Goal: Browse casually

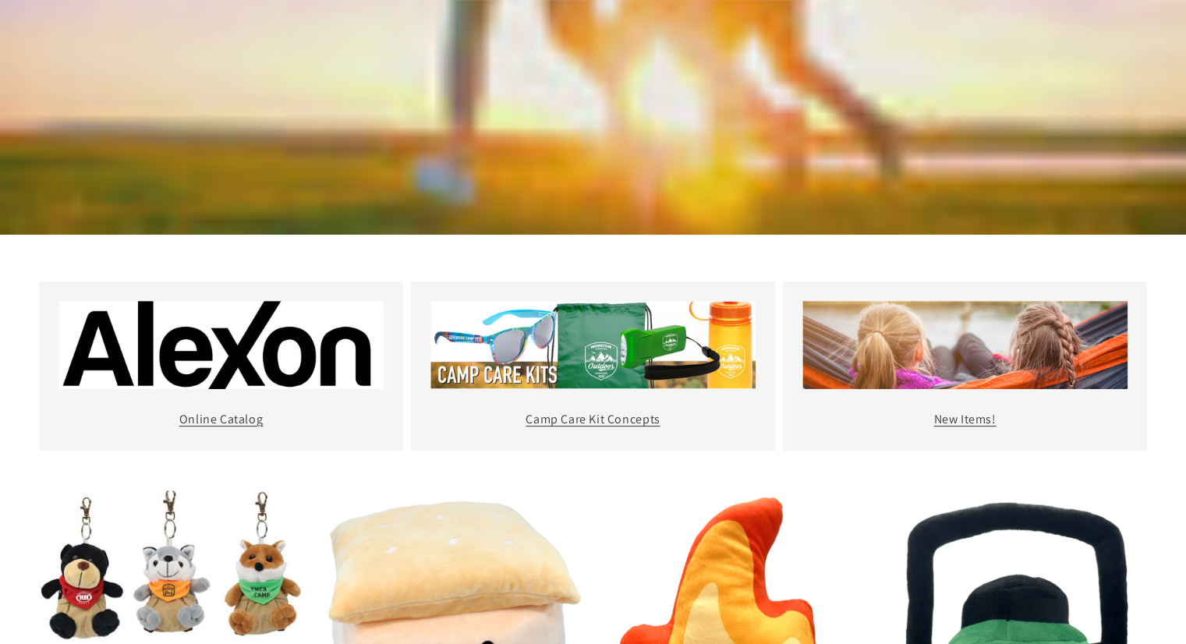
scroll to position [468, 0]
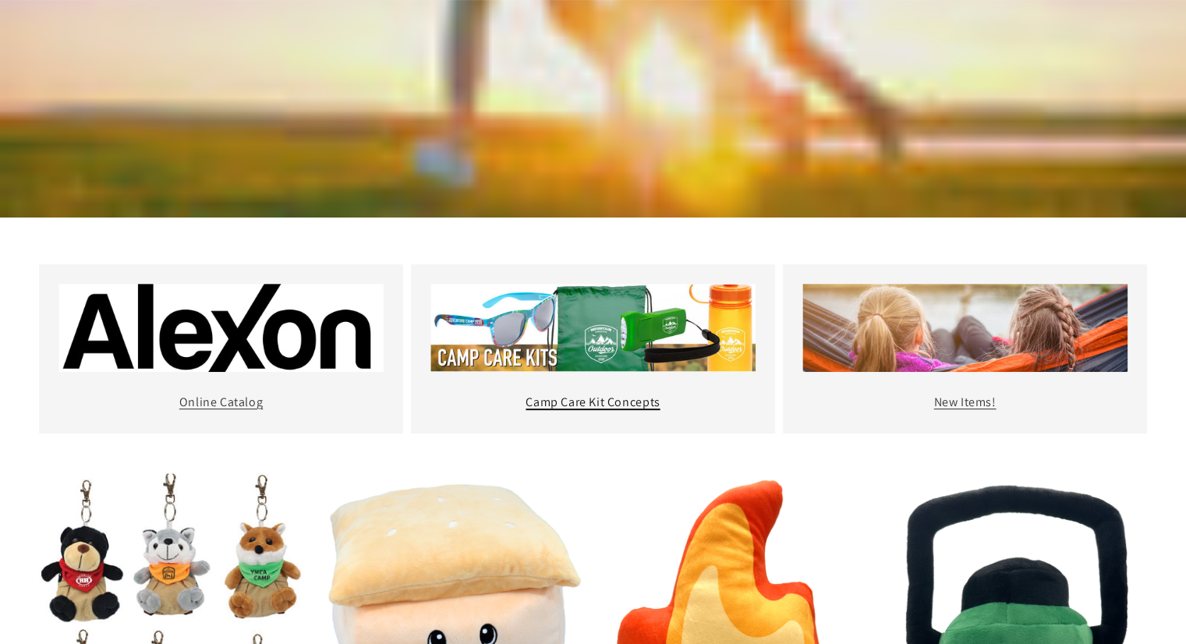
click at [597, 394] on link "Camp Care Kit Concepts" at bounding box center [593, 402] width 134 height 16
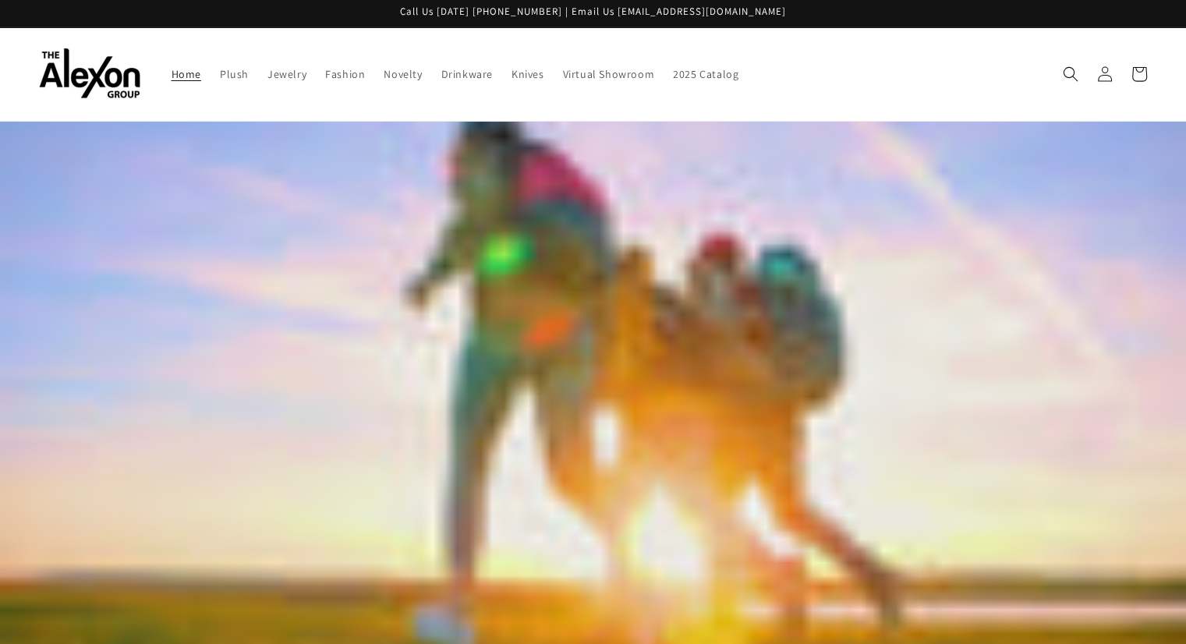
scroll to position [0, 0]
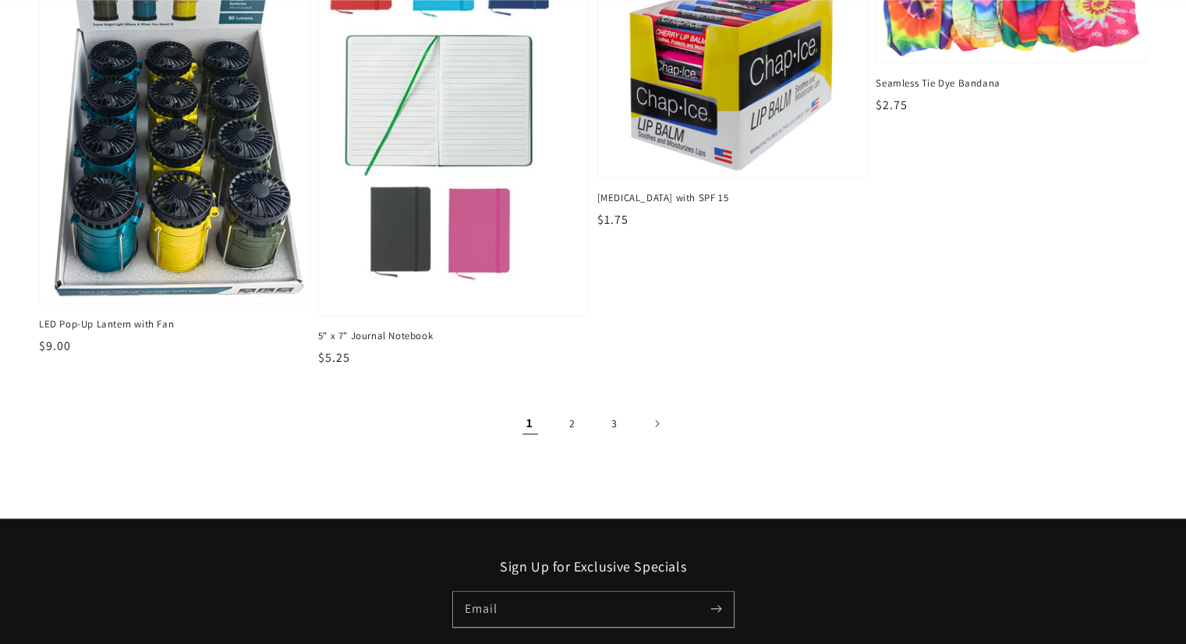
scroll to position [1638, 0]
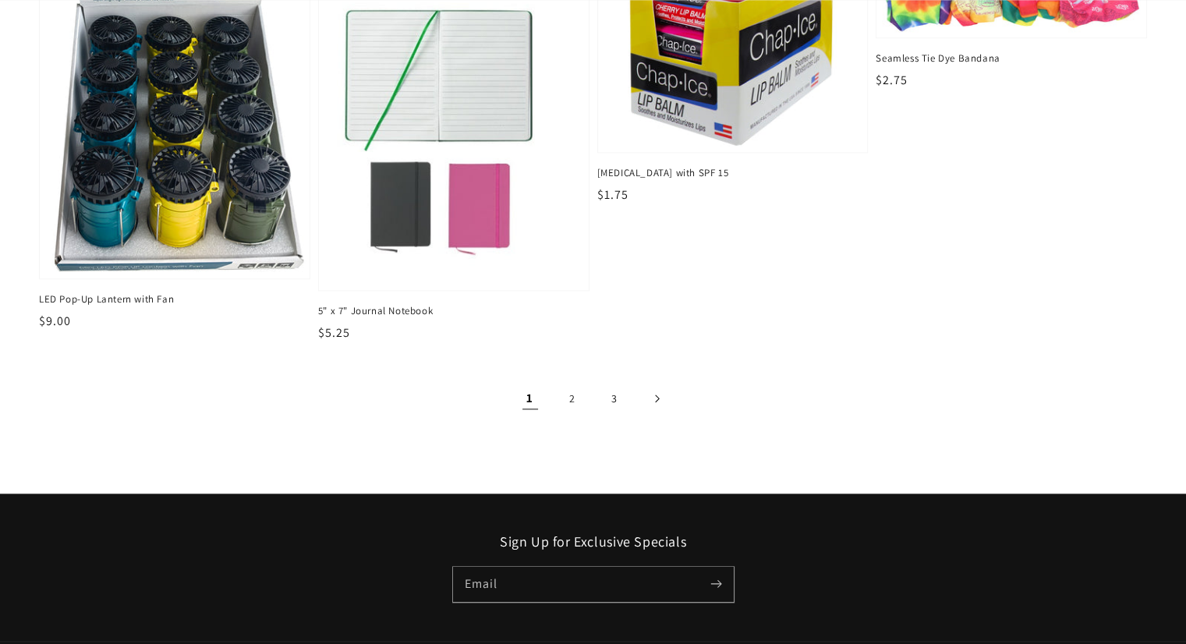
click at [656, 395] on icon "Next page" at bounding box center [656, 399] width 5 height 9
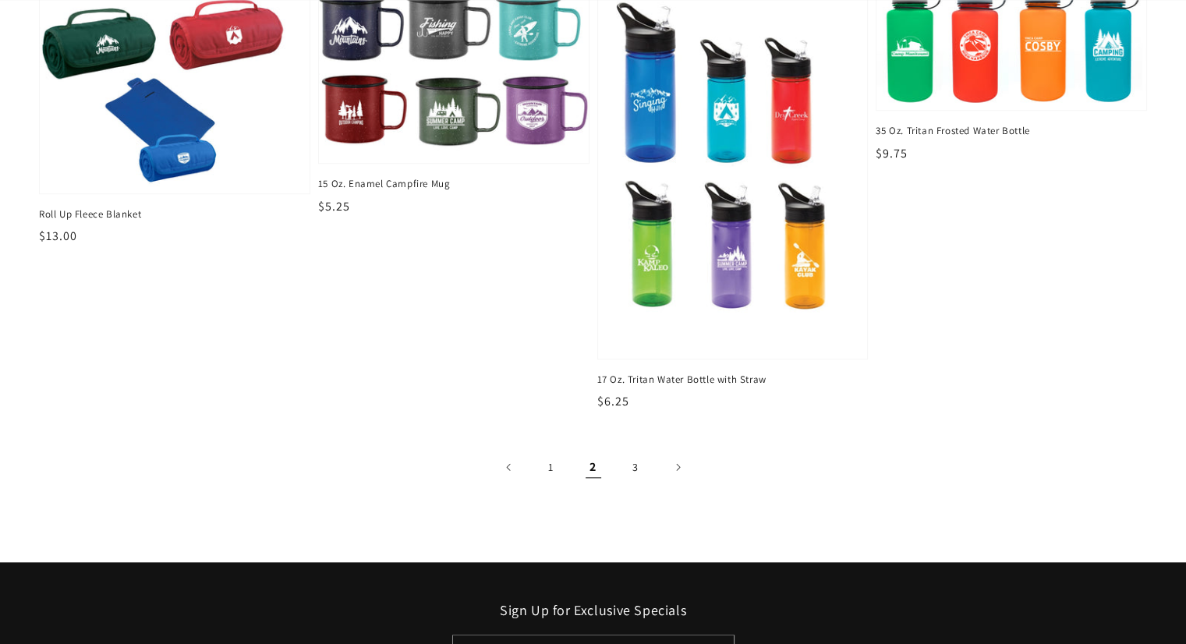
scroll to position [1560, 0]
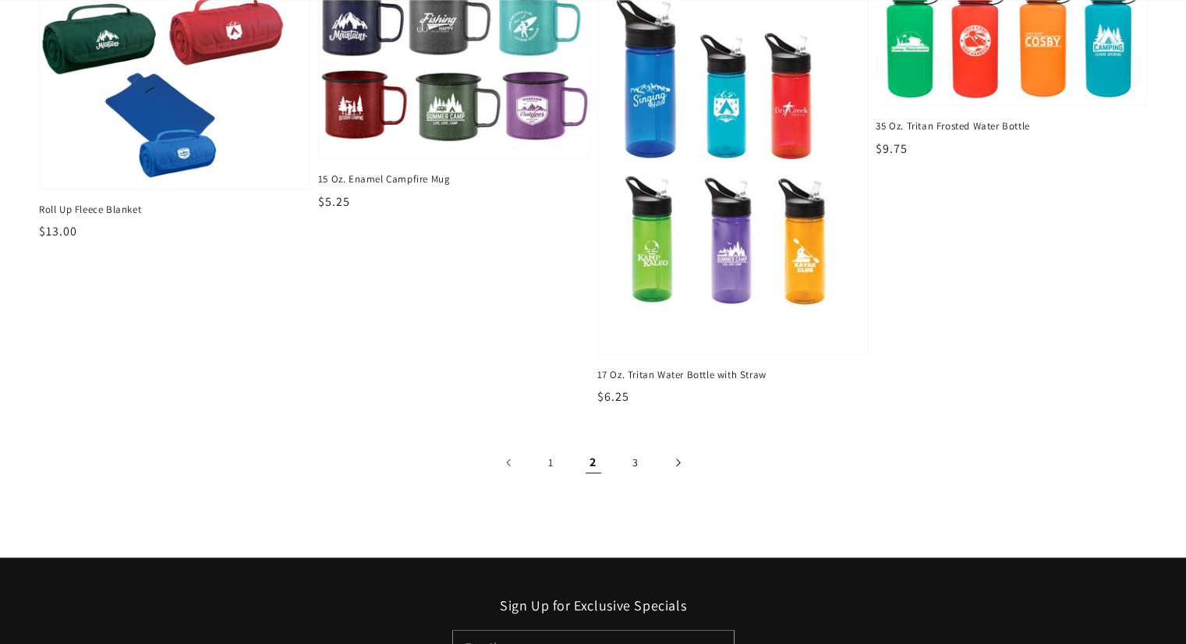
click at [678, 459] on icon "Next page" at bounding box center [678, 463] width 4 height 8
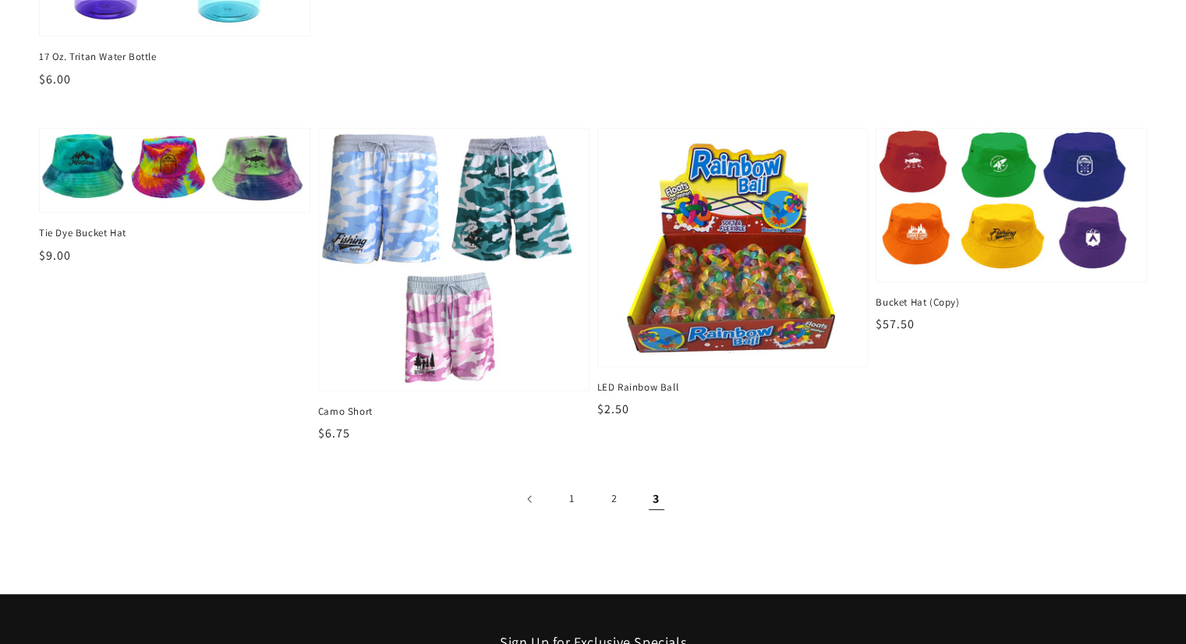
scroll to position [780, 0]
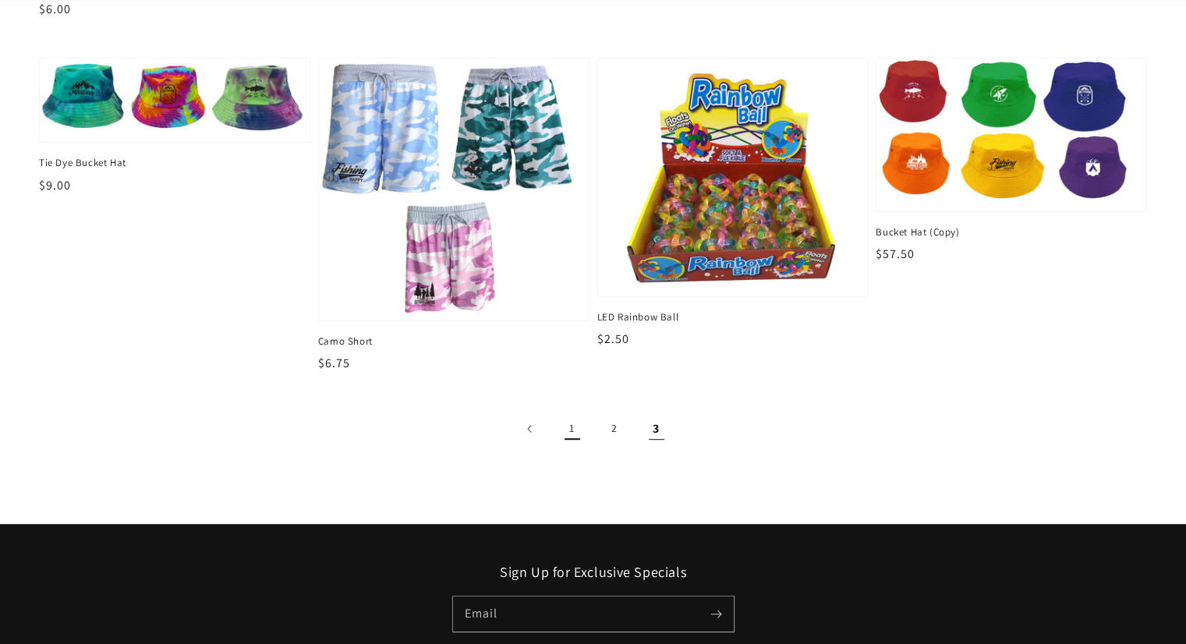
click at [573, 413] on link "1" at bounding box center [572, 429] width 34 height 34
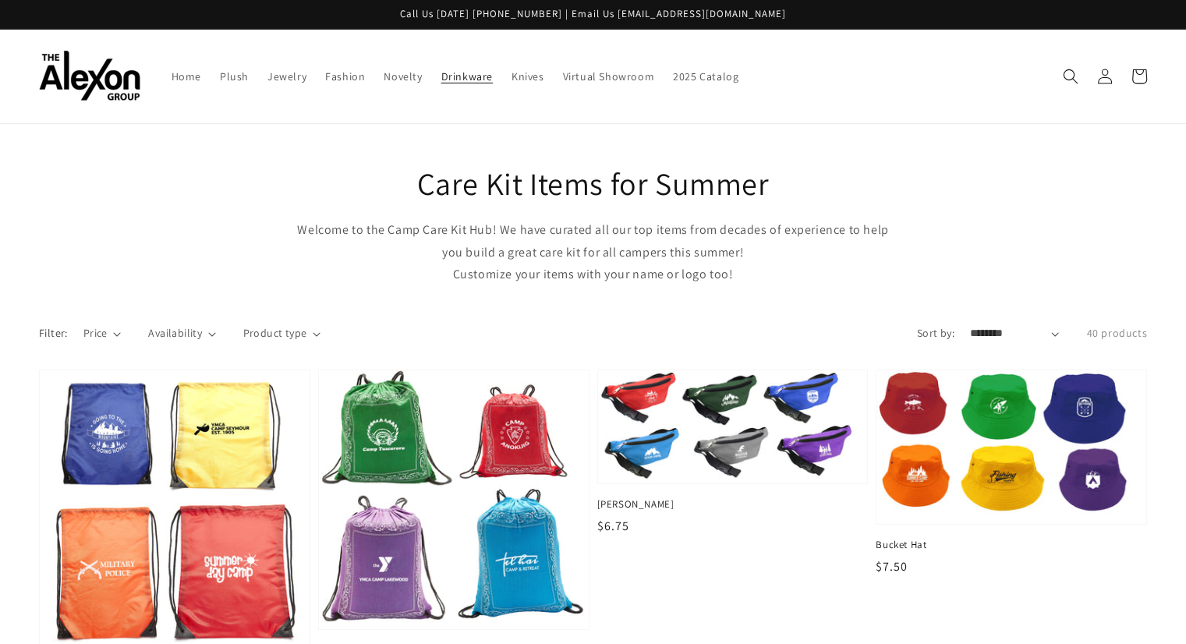
click at [441, 72] on span "Drinkware" at bounding box center [466, 76] width 51 height 14
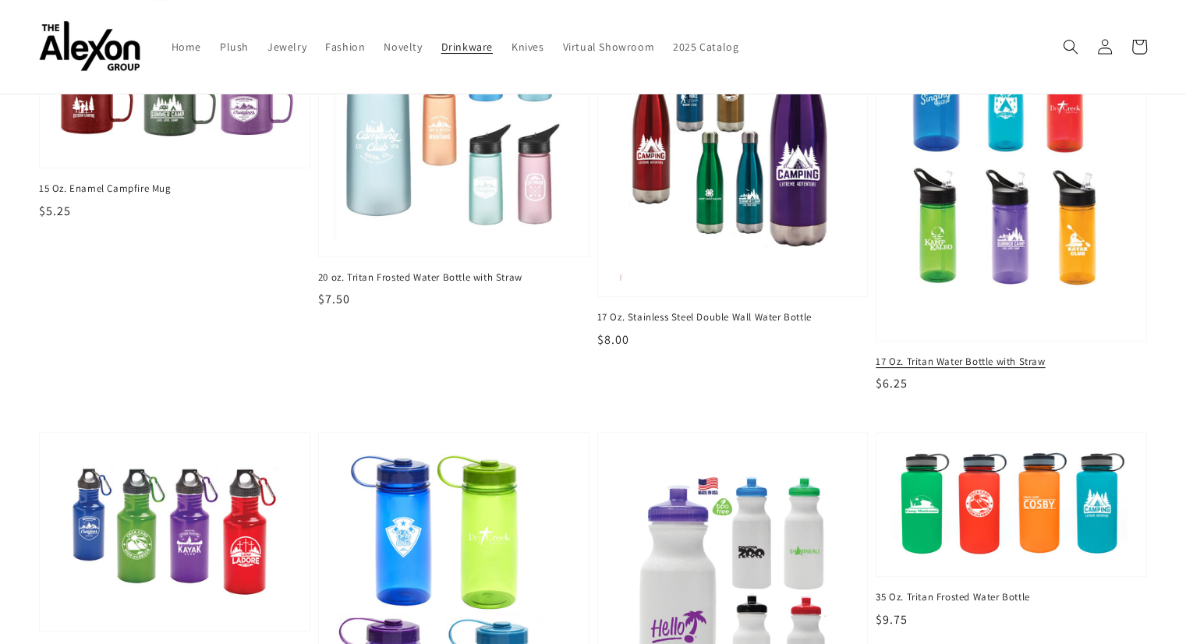
scroll to position [27, 0]
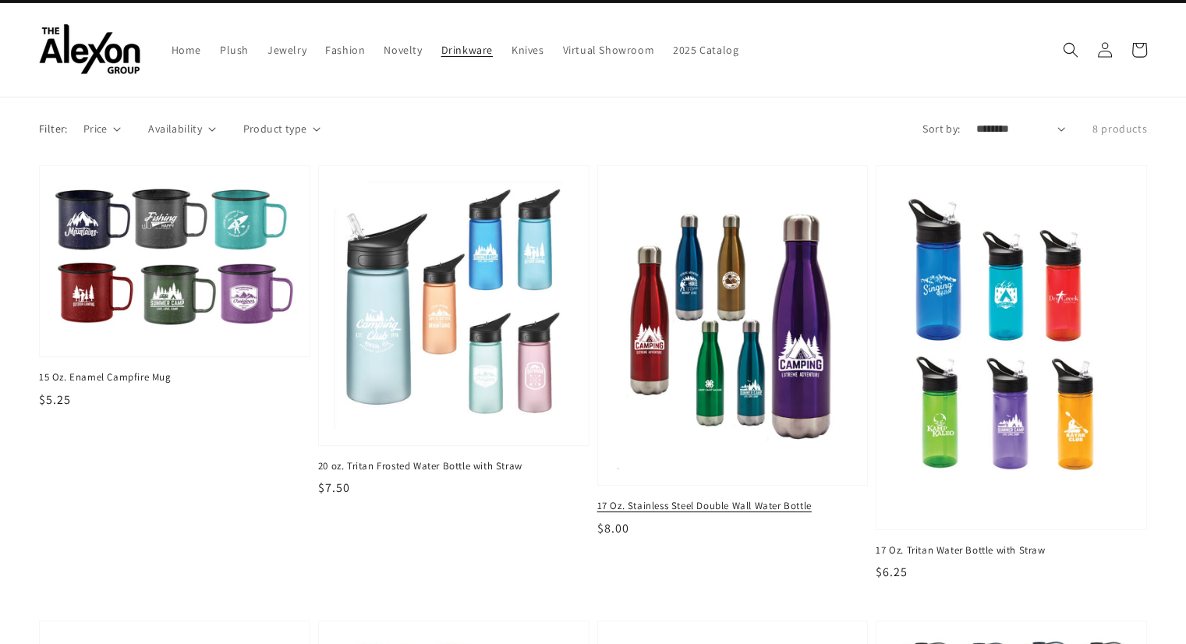
click at [808, 322] on img at bounding box center [733, 325] width 246 height 297
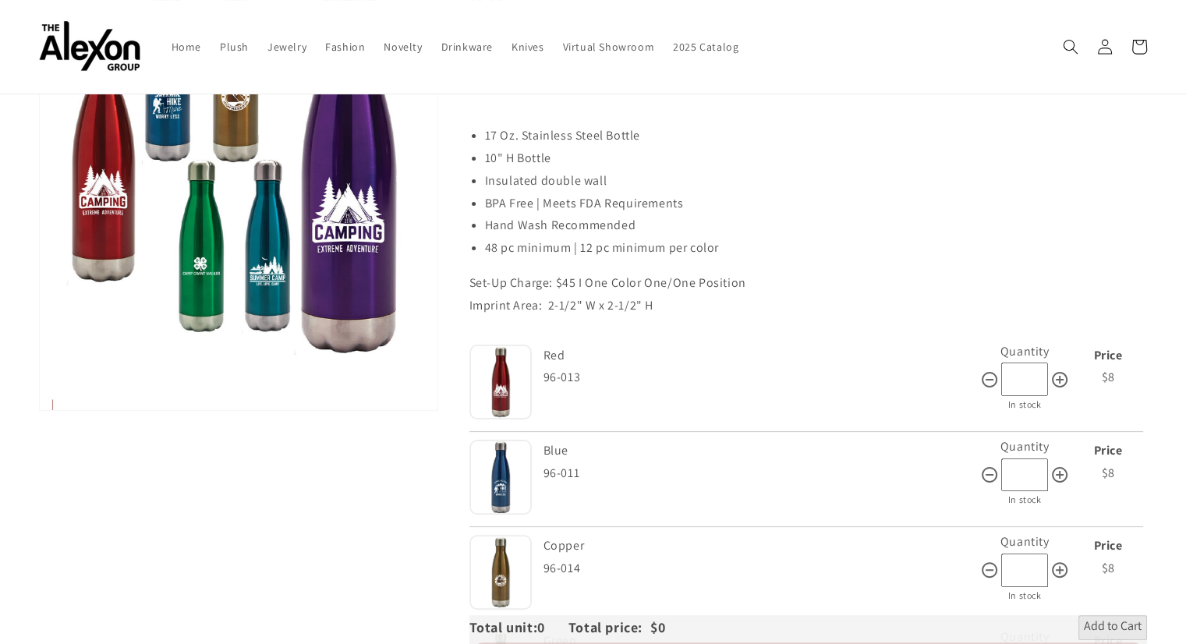
scroll to position [78, 0]
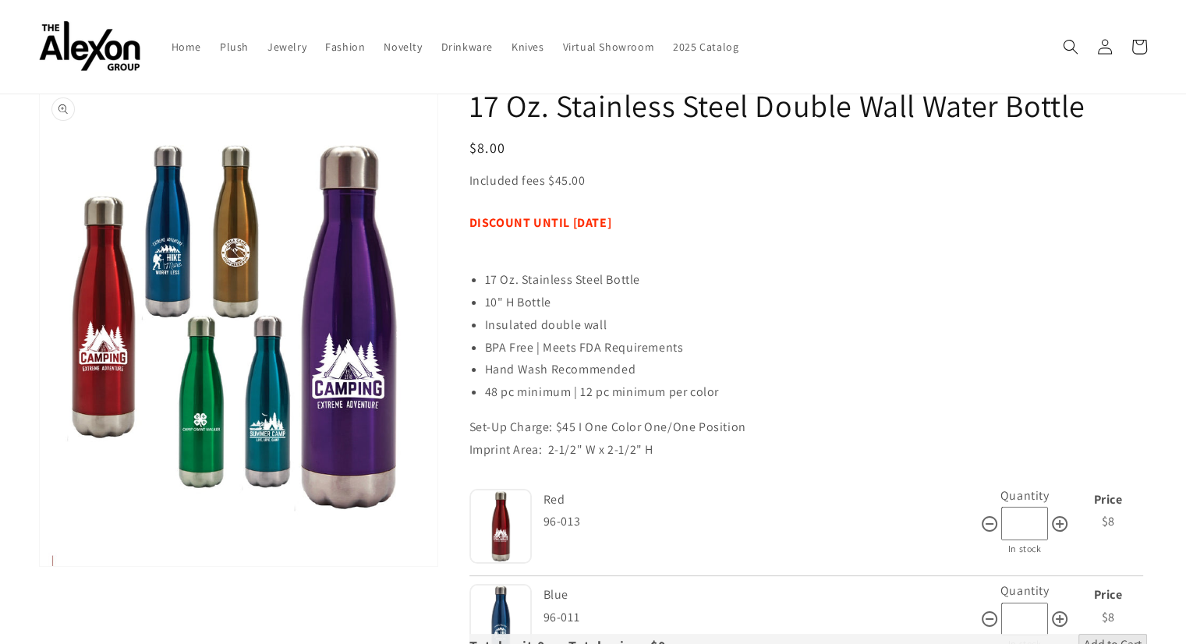
click at [234, 197] on button "Open media 1 in gallery view" at bounding box center [239, 326] width 398 height 480
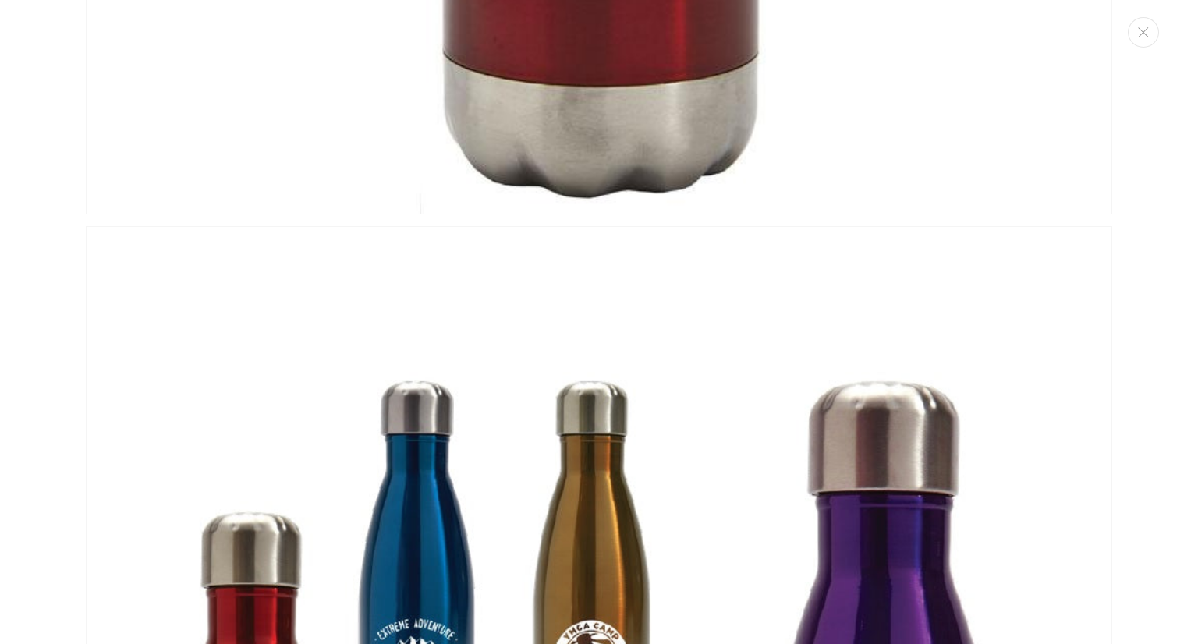
scroll to position [1029, 0]
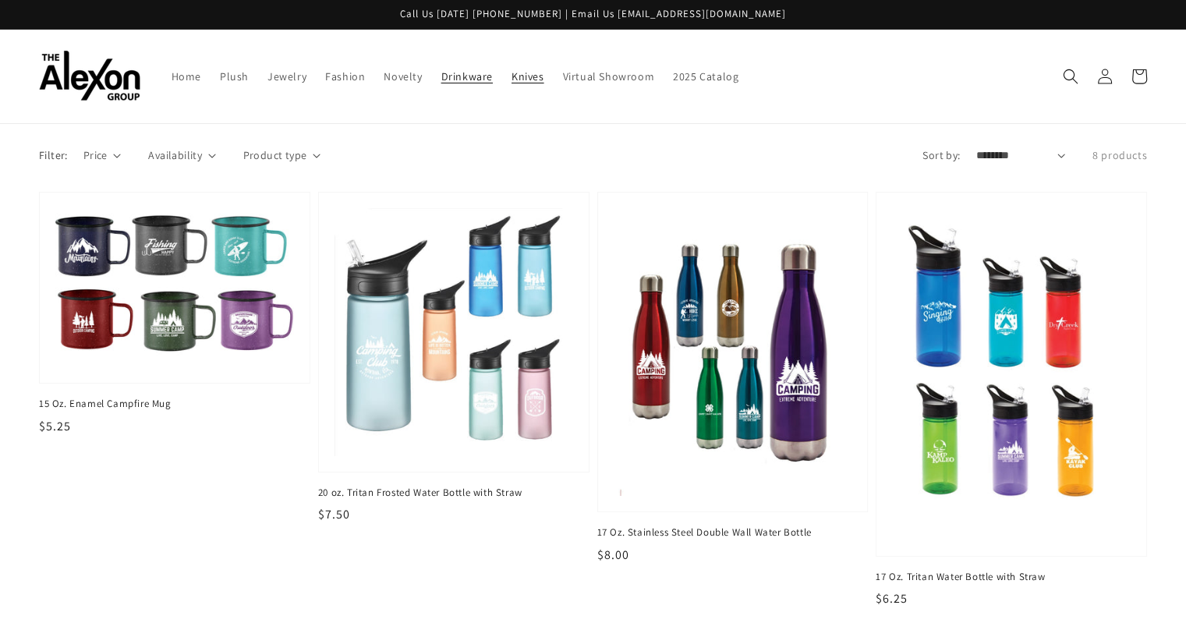
click at [512, 69] on span "Knives" at bounding box center [528, 76] width 33 height 14
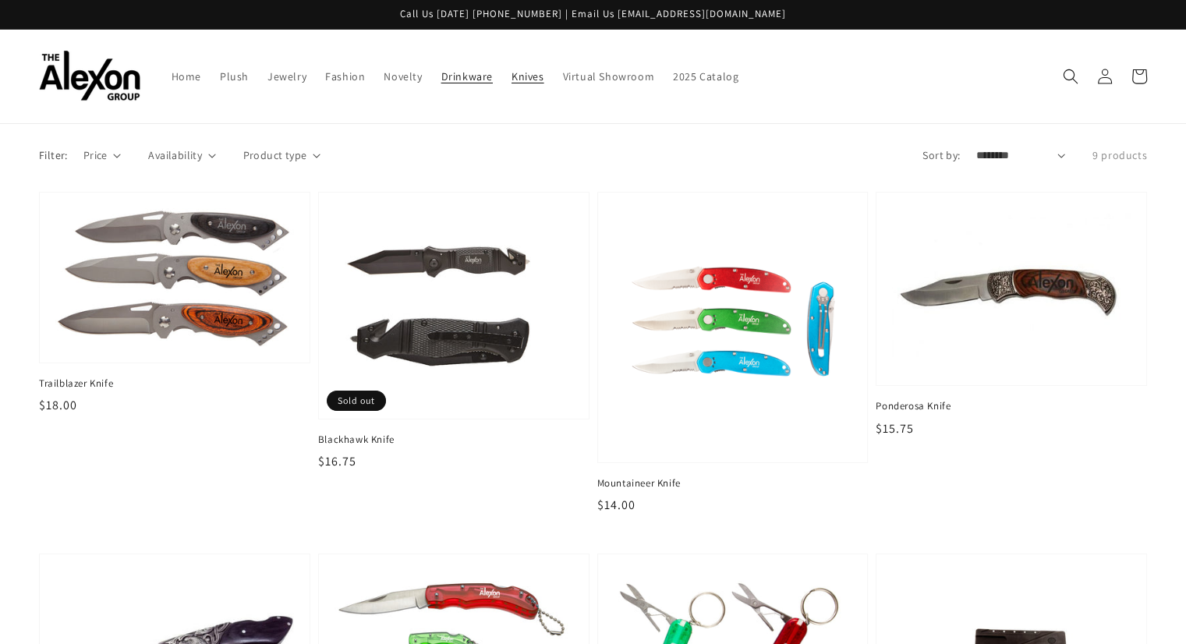
click at [441, 70] on span "Drinkware" at bounding box center [466, 76] width 51 height 14
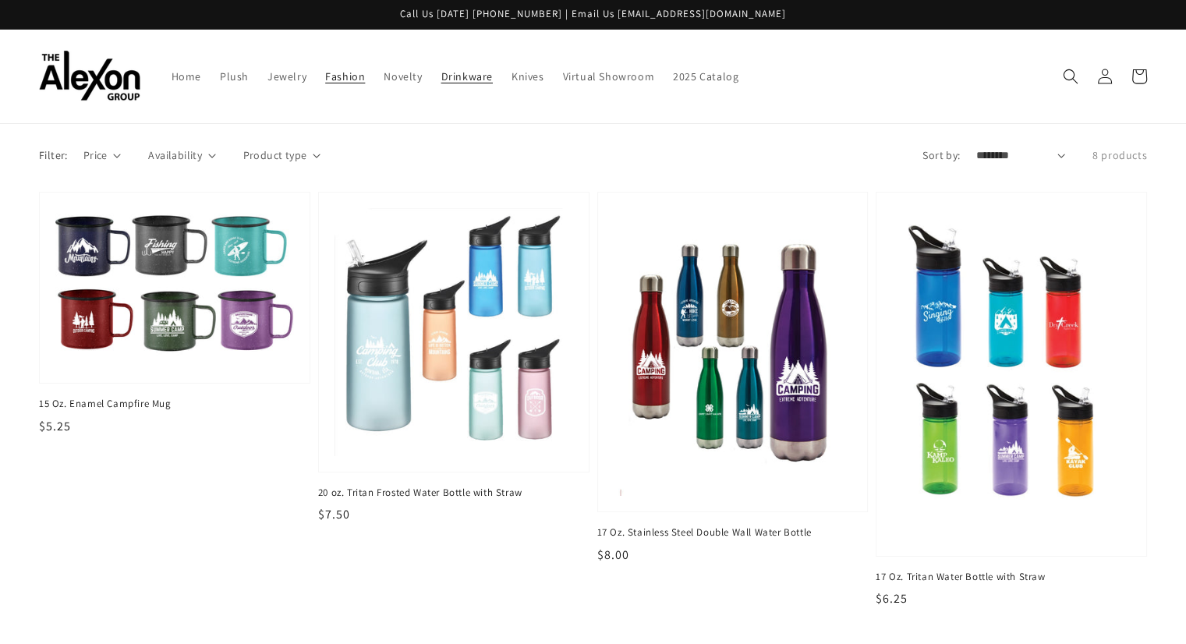
click at [325, 69] on span "Fashion" at bounding box center [345, 76] width 40 height 14
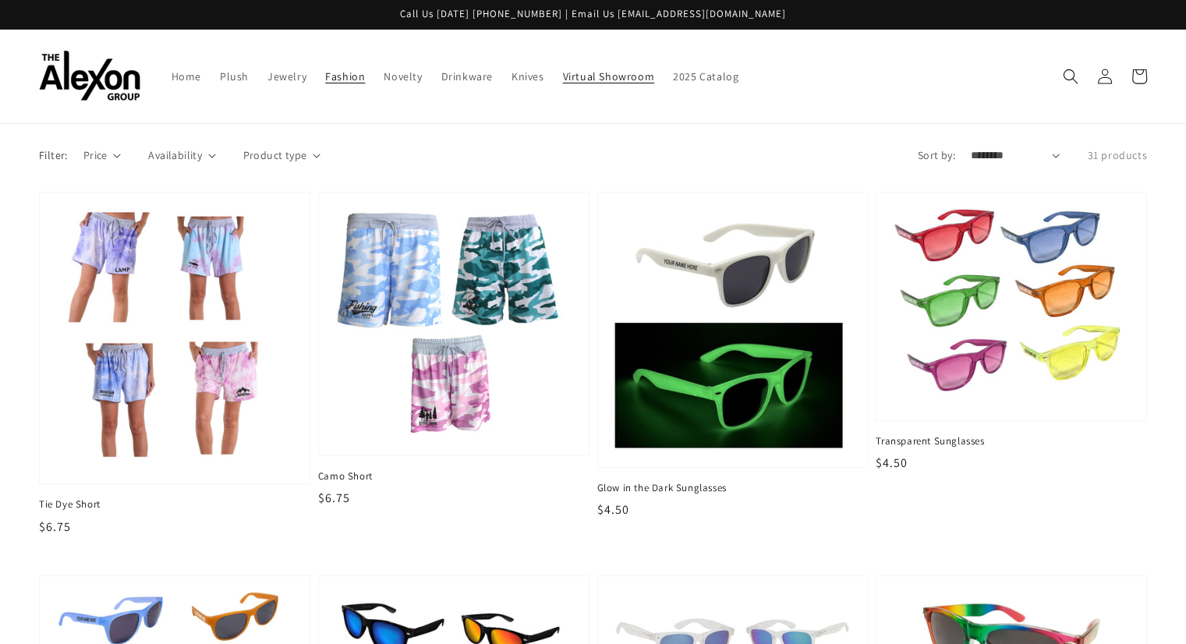
click at [563, 69] on span "Virtual Showroom" at bounding box center [609, 76] width 92 height 14
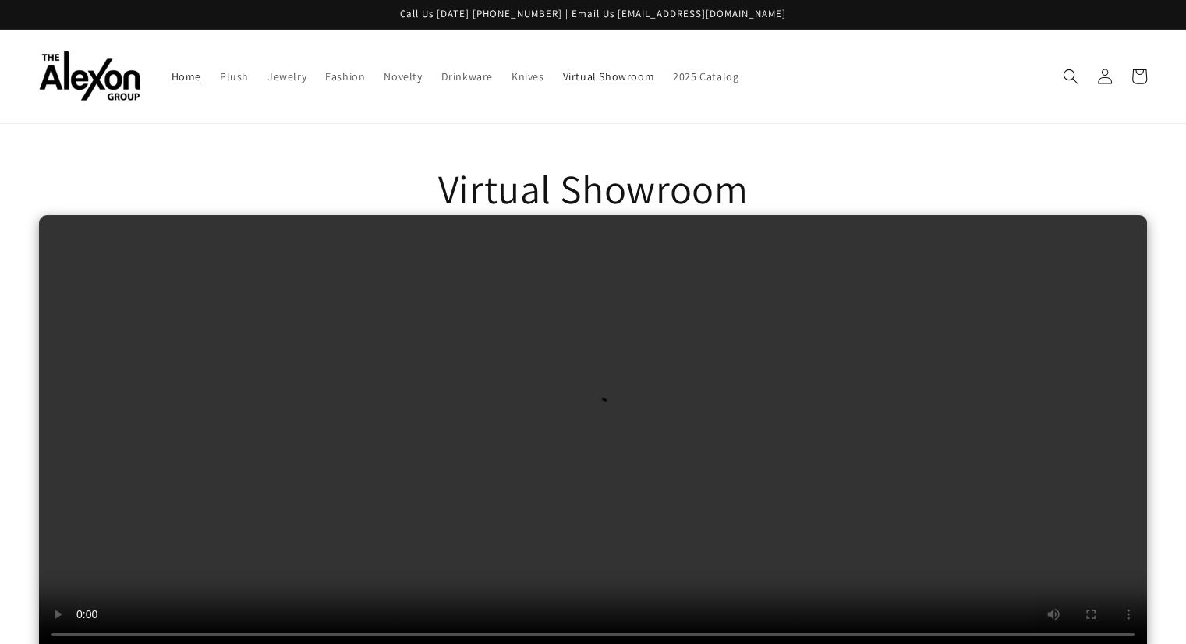
click at [172, 73] on span "Home" at bounding box center [187, 76] width 30 height 14
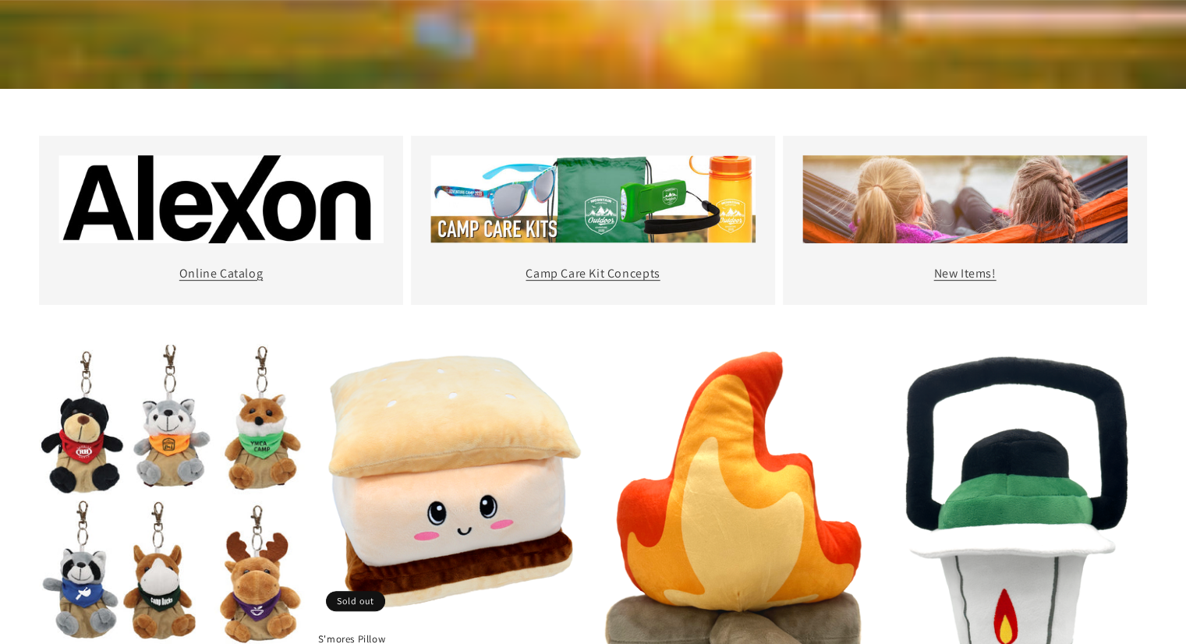
scroll to position [624, 0]
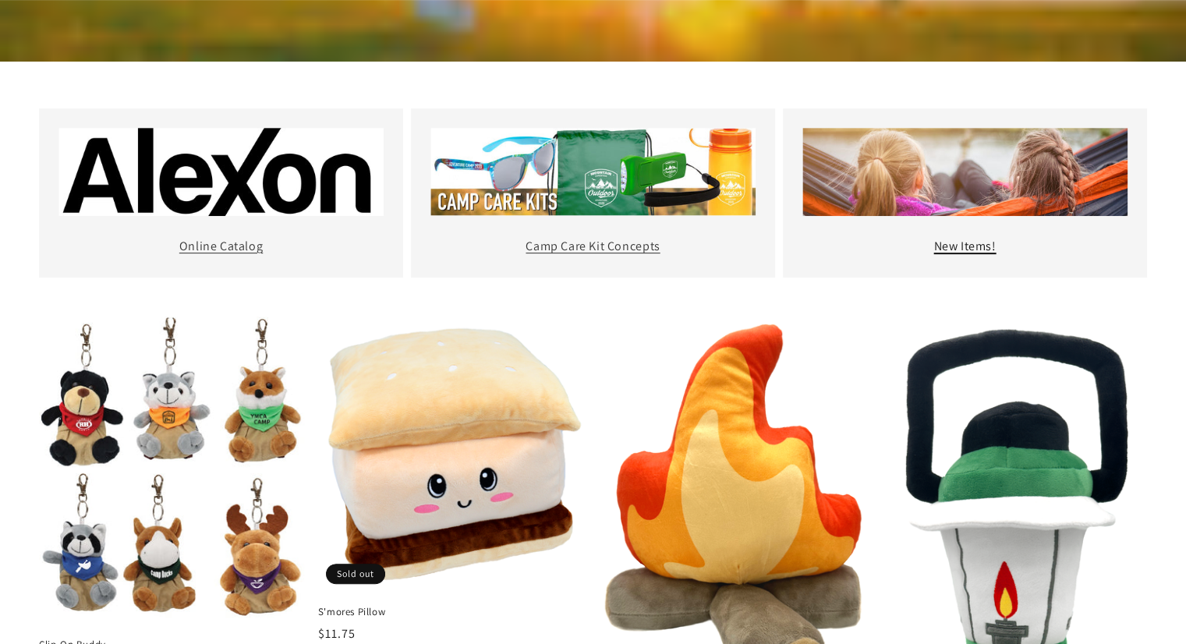
click at [966, 238] on link "New Items!" at bounding box center [965, 246] width 62 height 16
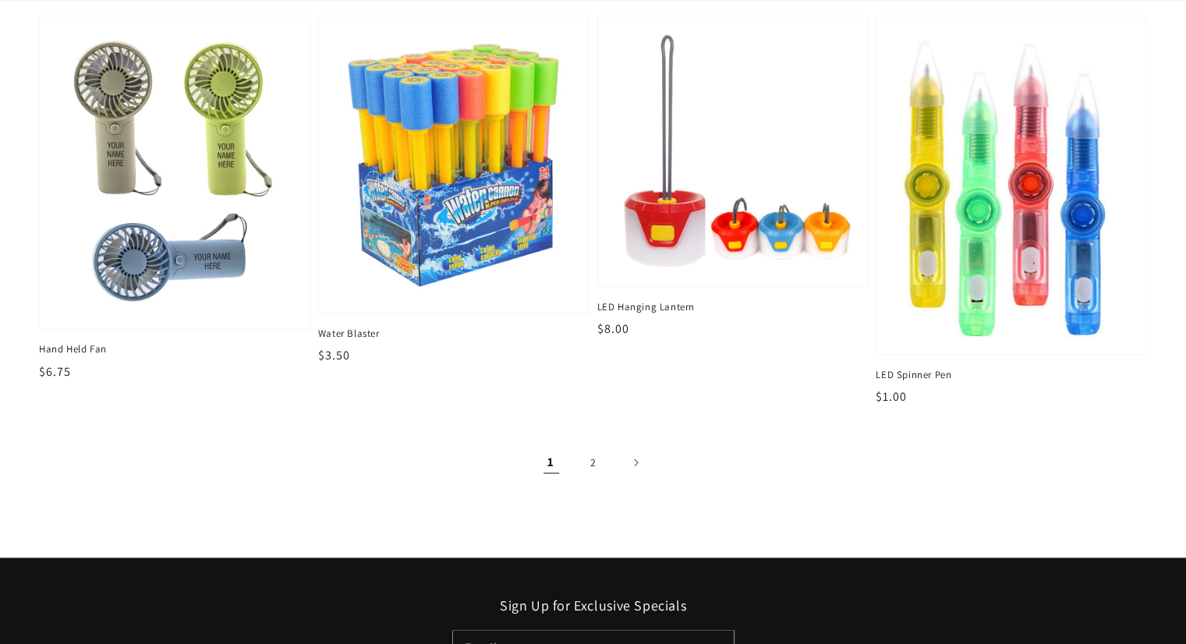
scroll to position [2262, 0]
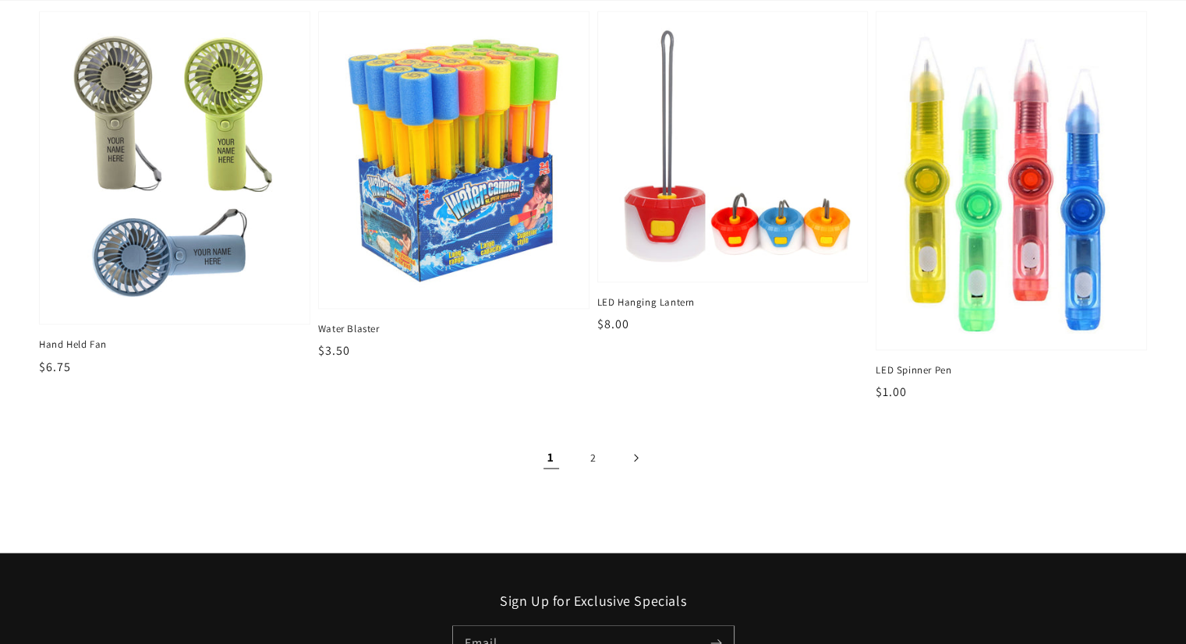
click at [635, 454] on icon "Next page" at bounding box center [635, 458] width 5 height 9
